Goal: Task Accomplishment & Management: Manage account settings

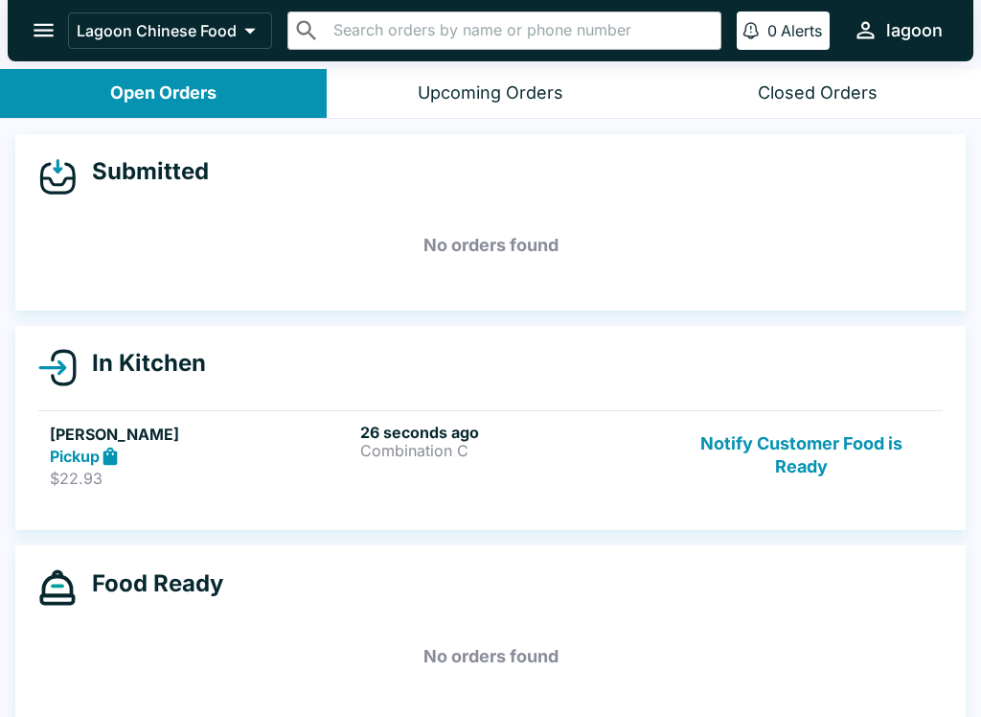
click at [235, 455] on div "Pickup" at bounding box center [201, 457] width 303 height 22
click at [234, 455] on div "Pickup" at bounding box center [201, 457] width 303 height 22
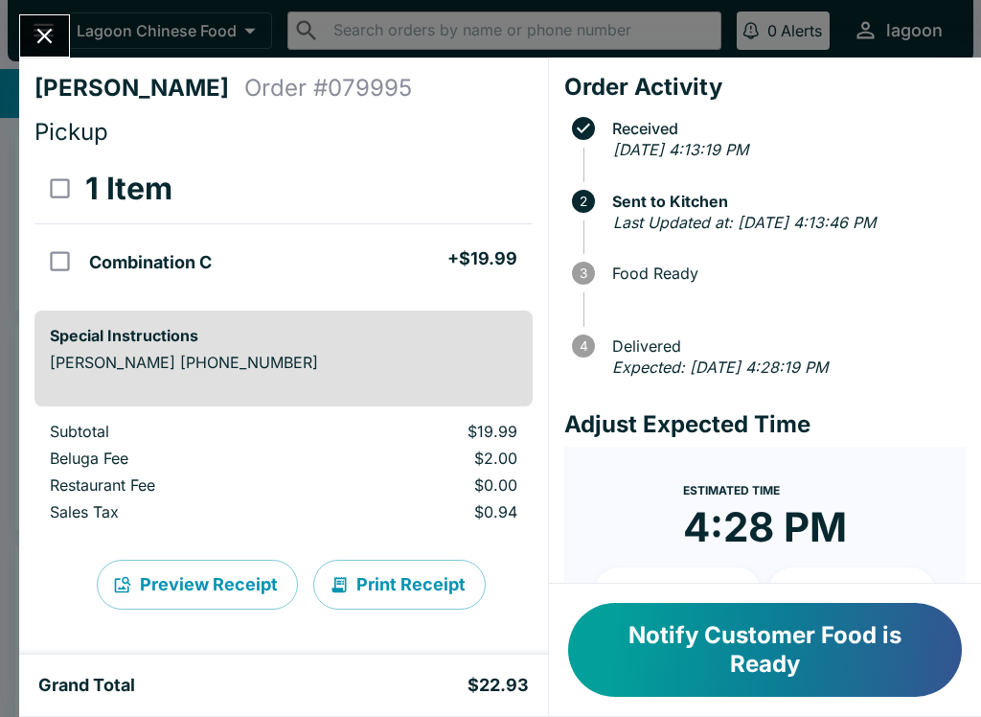
click at [663, 654] on button "Notify Customer Food is Ready" at bounding box center [765, 650] width 394 height 94
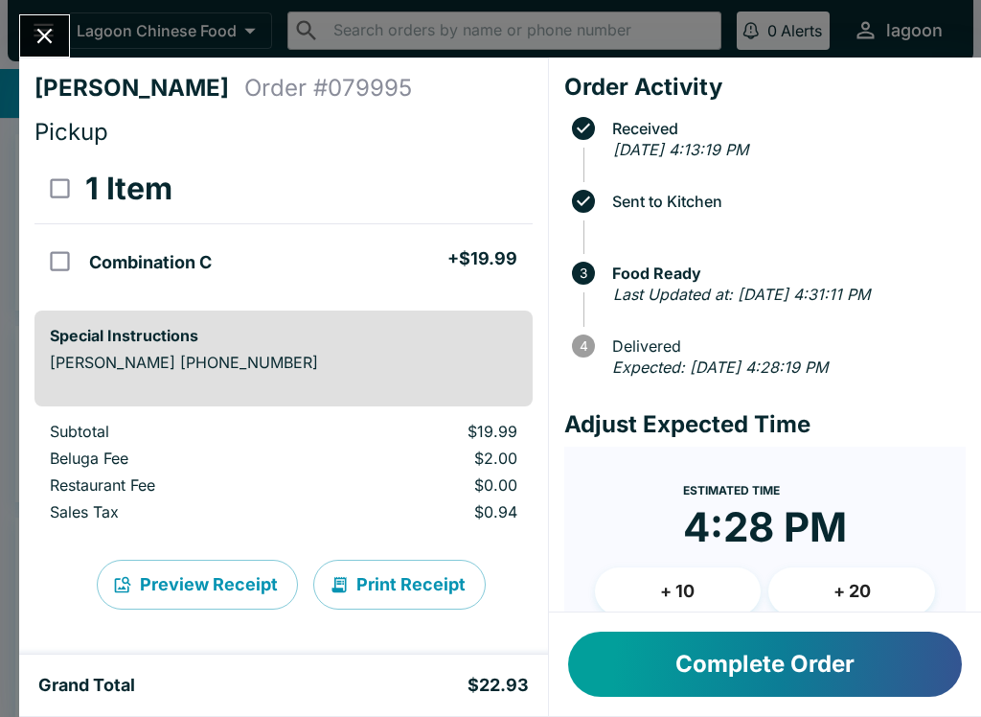
click at [675, 656] on button "Complete Order" at bounding box center [765, 664] width 394 height 65
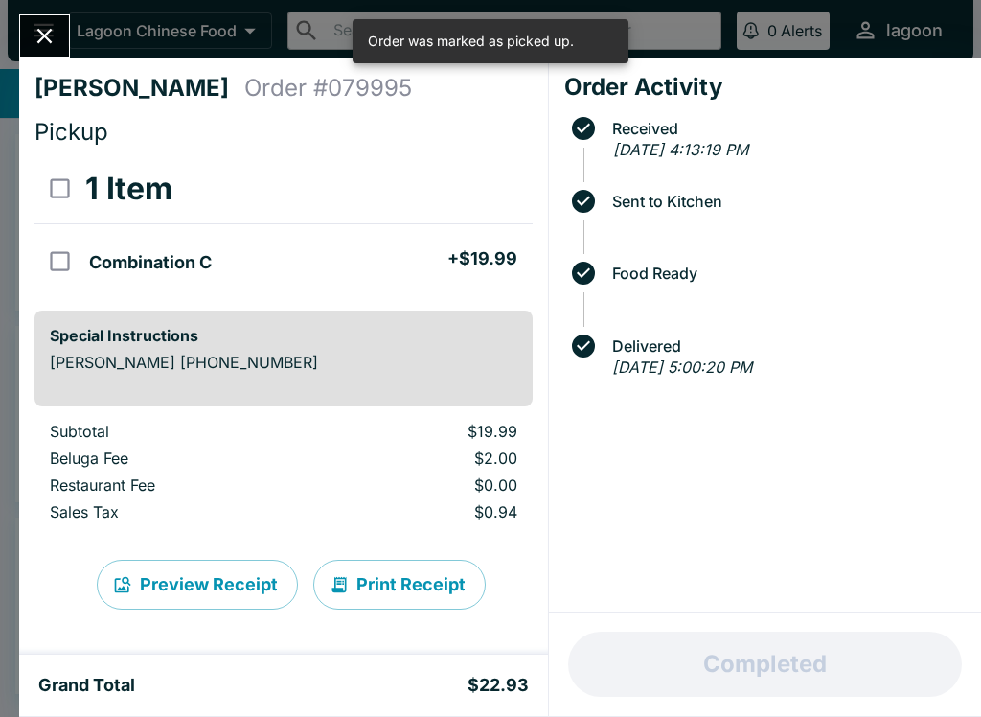
click at [23, 33] on button "Close" at bounding box center [44, 35] width 49 height 41
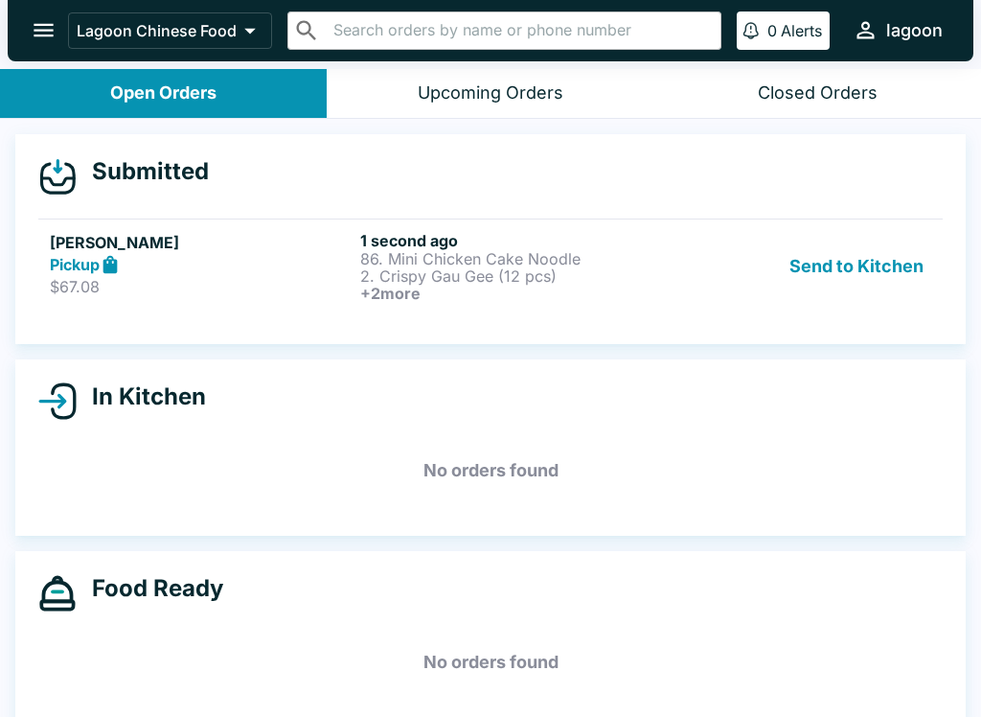
click at [867, 267] on button "Send to Kitchen" at bounding box center [857, 266] width 150 height 71
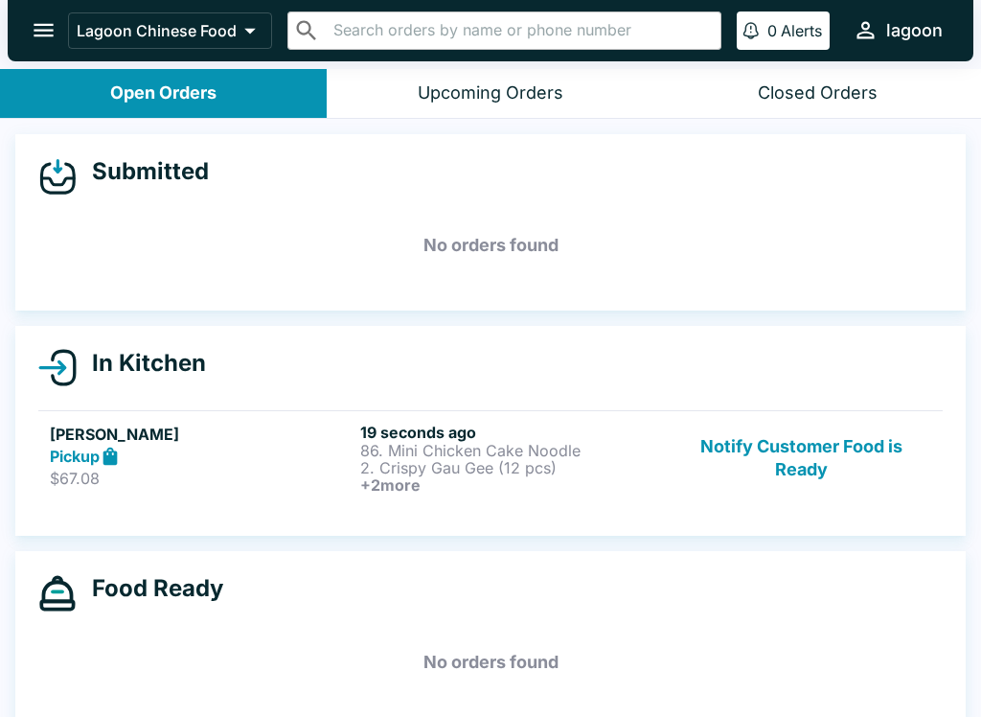
click at [241, 441] on h5 "[PERSON_NAME]" at bounding box center [201, 434] width 303 height 23
click at [240, 441] on h5 "[PERSON_NAME]" at bounding box center [201, 434] width 303 height 23
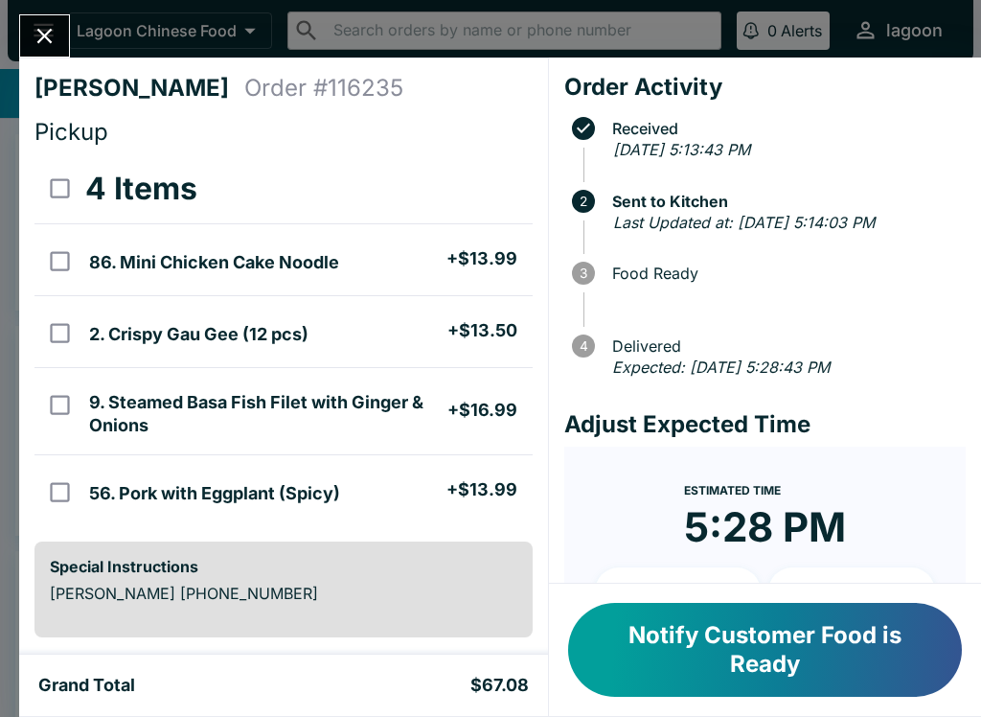
click at [831, 640] on button "Notify Customer Food is Ready" at bounding box center [765, 650] width 394 height 94
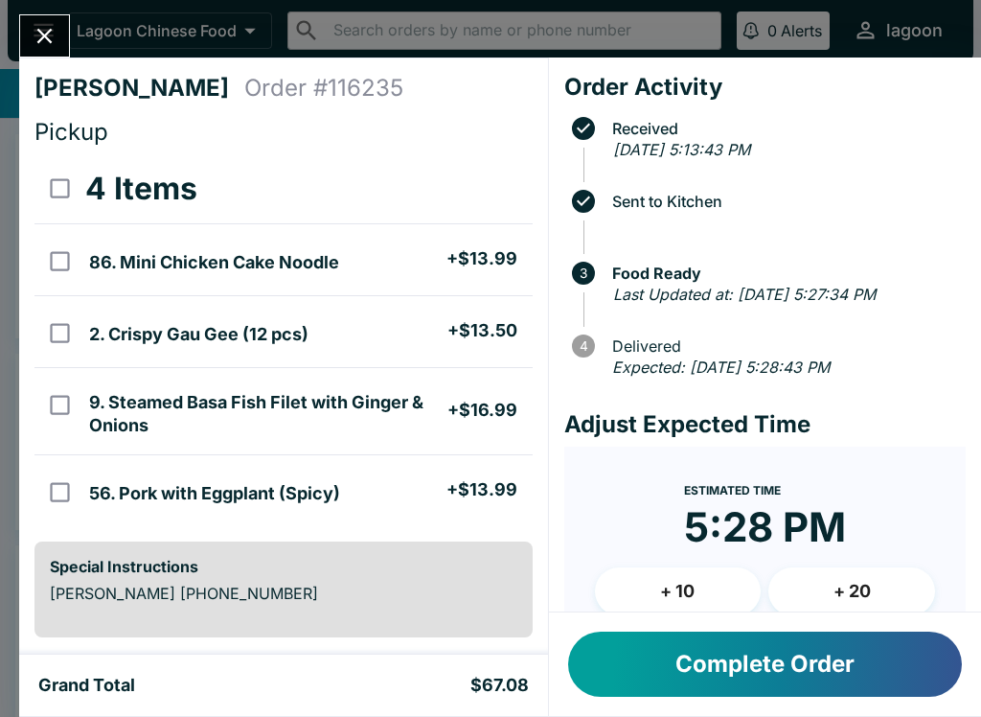
click at [789, 675] on button "Complete Order" at bounding box center [765, 664] width 394 height 65
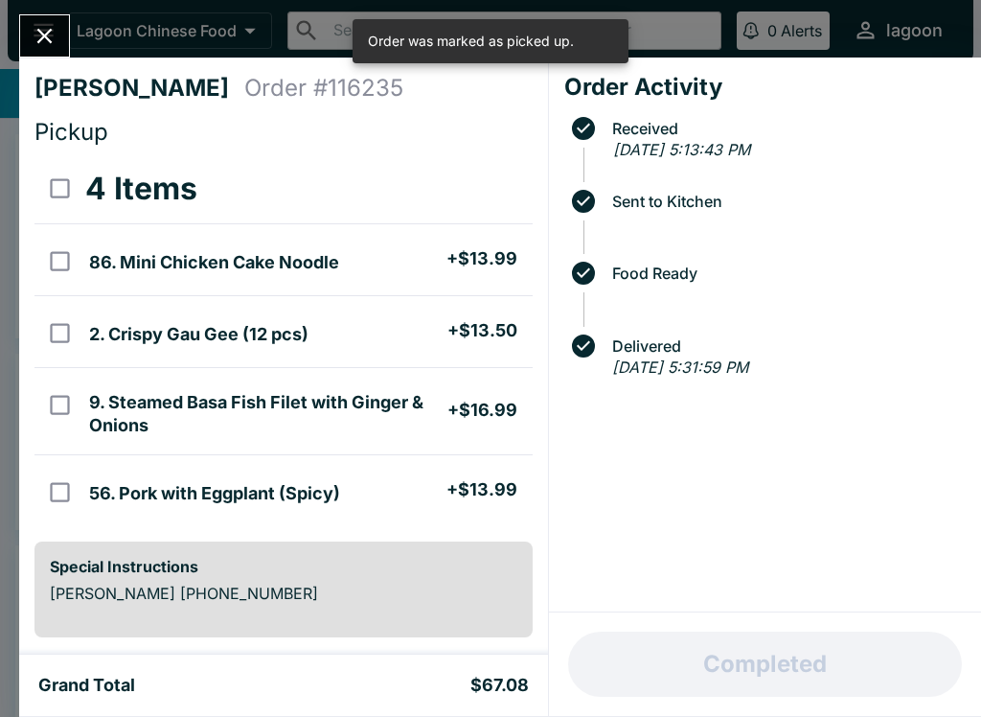
click at [38, 30] on icon "Close" at bounding box center [44, 36] width 15 height 15
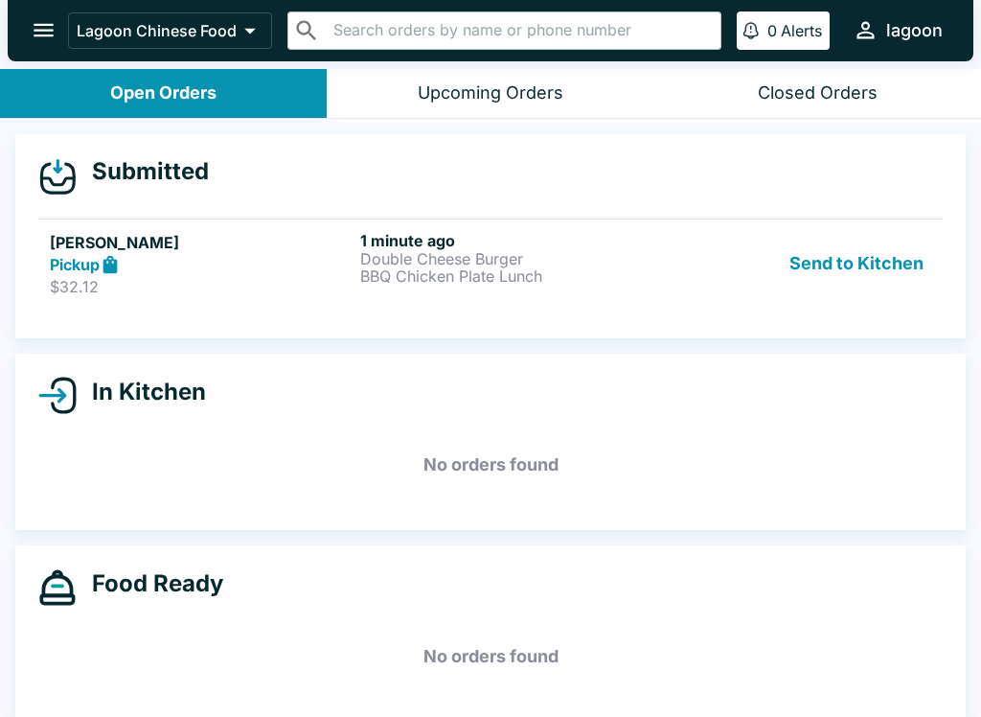
click at [877, 264] on button "Send to Kitchen" at bounding box center [857, 264] width 150 height 66
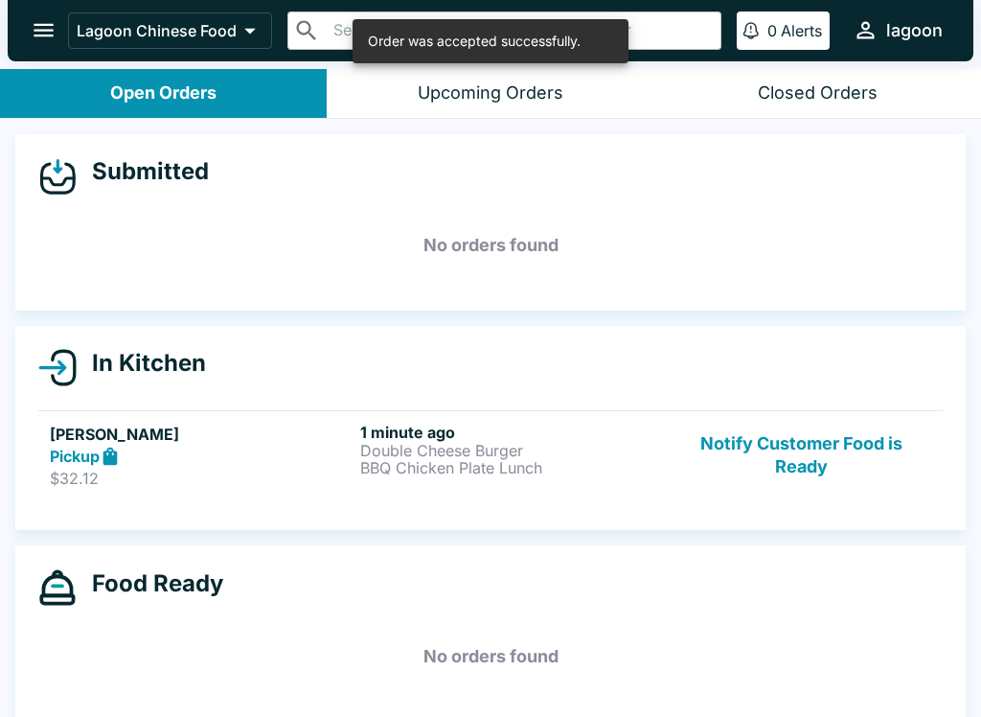
click at [454, 452] on p "Double Cheese Burger" at bounding box center [511, 450] width 303 height 17
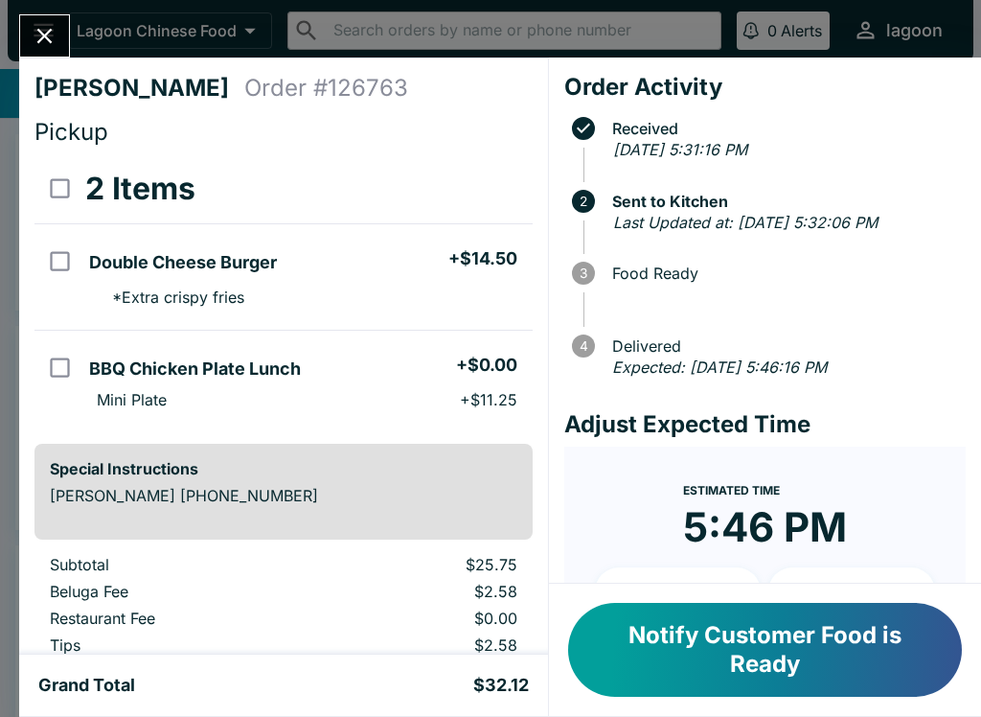
click at [761, 640] on button "Notify Customer Food is Ready" at bounding box center [765, 650] width 394 height 94
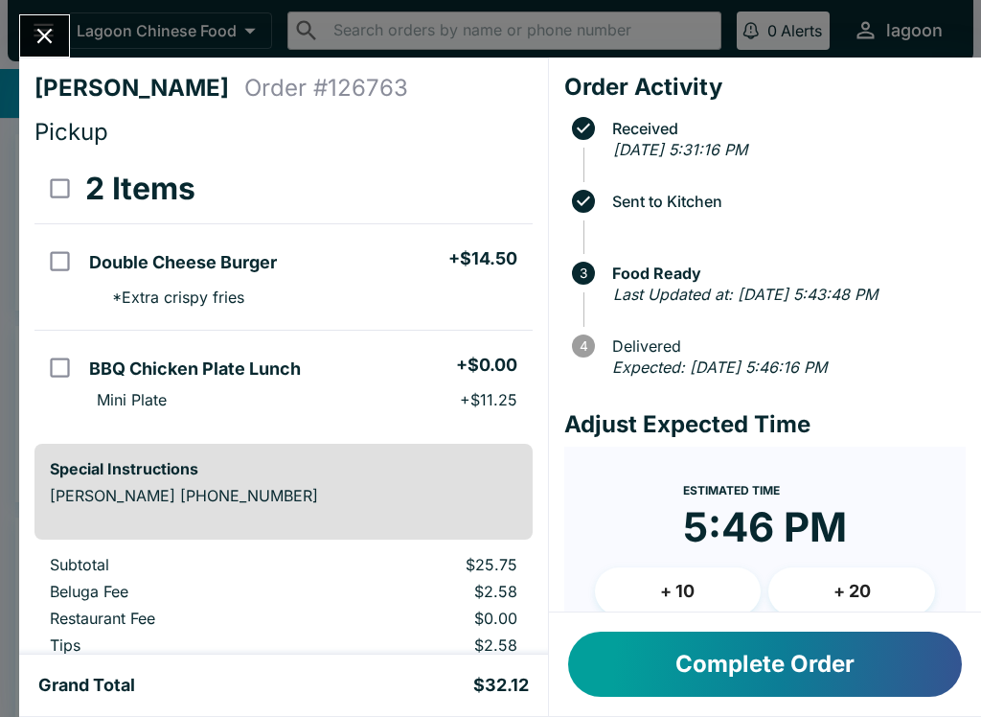
click at [772, 676] on button "Complete Order" at bounding box center [765, 664] width 394 height 65
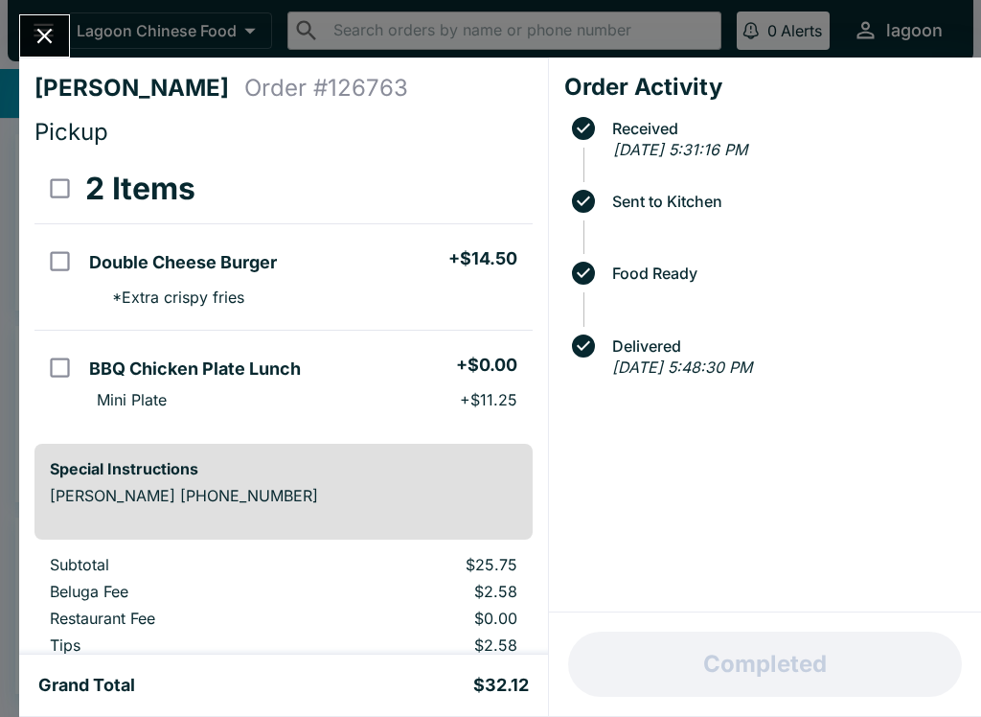
click at [49, 39] on icon "Close" at bounding box center [44, 36] width 15 height 15
